Goal: Task Accomplishment & Management: Use online tool/utility

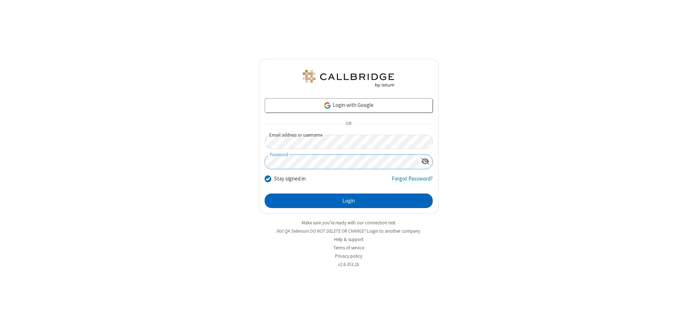
click at [348, 201] on button "Login" at bounding box center [348, 201] width 168 height 15
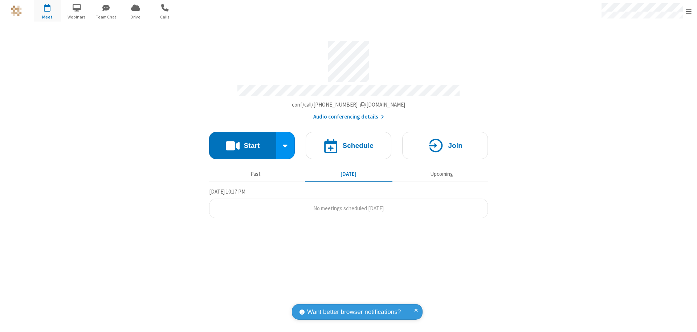
click at [242, 142] on button "Start" at bounding box center [242, 145] width 67 height 27
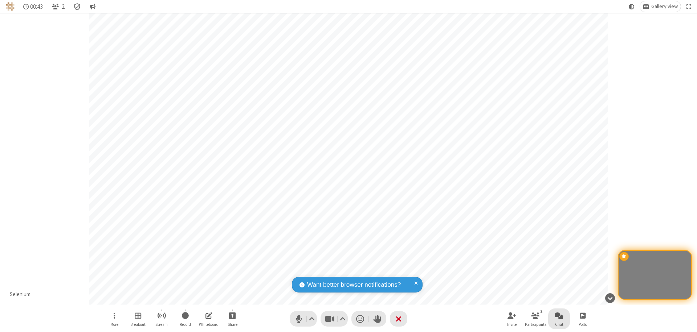
click at [559, 316] on span "Open chat" at bounding box center [558, 315] width 9 height 9
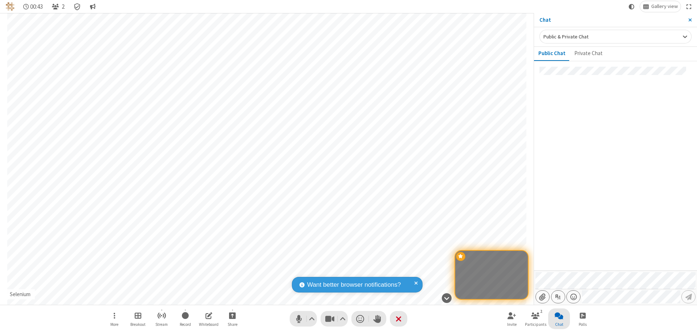
type input "C:\fakepath\doc_test.docx"
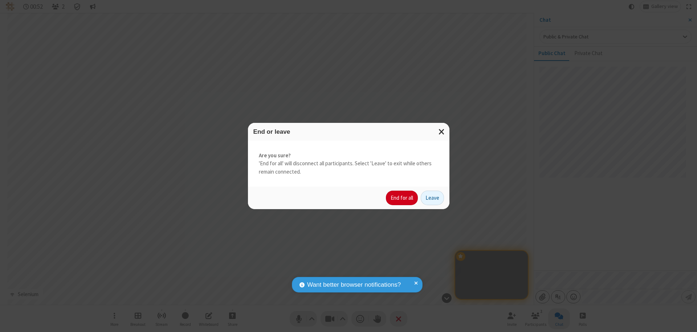
click at [402, 198] on button "End for all" at bounding box center [402, 198] width 32 height 15
